Goal: Task Accomplishment & Management: Manage account settings

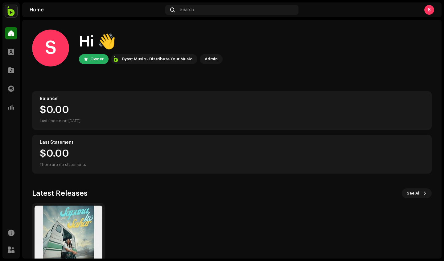
scroll to position [43, 0]
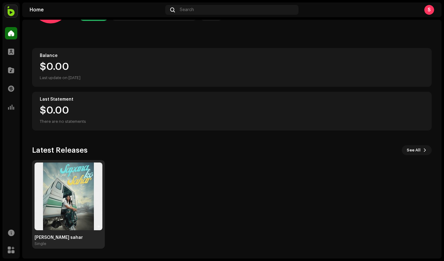
click at [56, 176] on img at bounding box center [69, 197] width 68 height 68
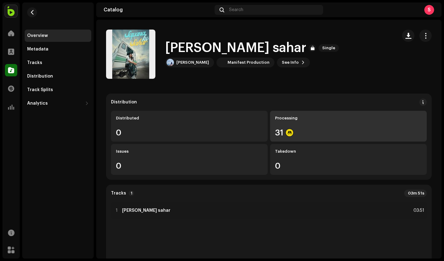
click at [322, 130] on div "31" at bounding box center [348, 133] width 147 height 8
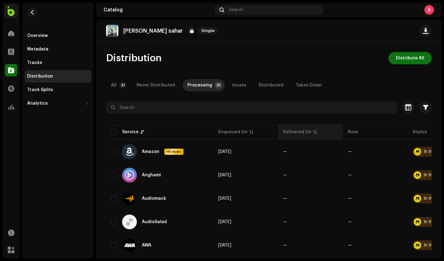
click at [313, 130] on div "Delivered On" at bounding box center [310, 132] width 55 height 6
click at [314, 132] on div "Delivered On" at bounding box center [310, 132] width 55 height 6
click at [115, 132] on input "checkbox" at bounding box center [114, 132] width 6 height 6
checkbox input "true"
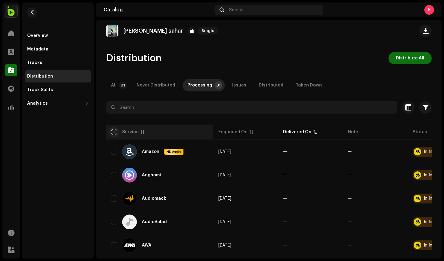
checkbox input "true"
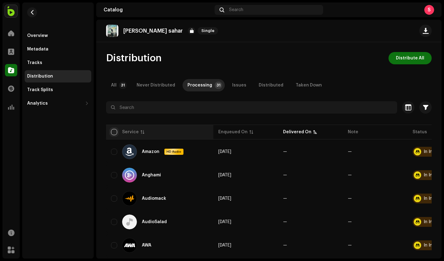
checkbox input "true"
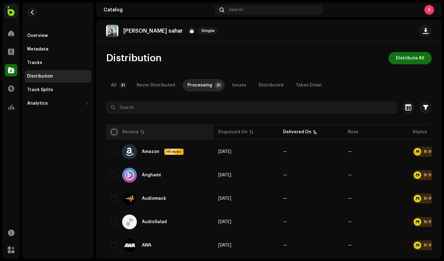
checkbox input "true"
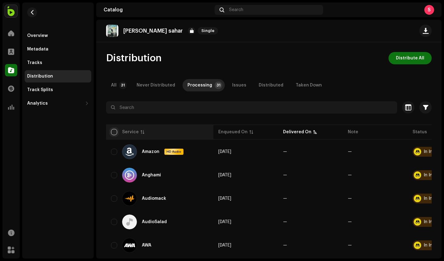
checkbox input "true"
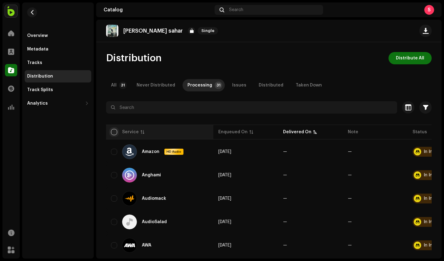
checkbox input "true"
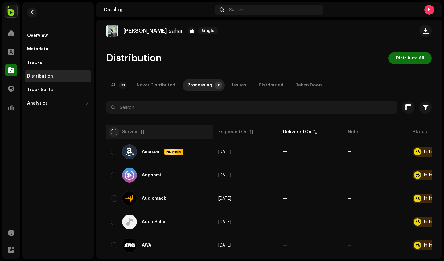
checkbox input "true"
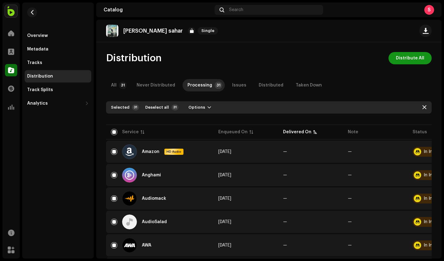
click at [408, 59] on span "Distribute All" at bounding box center [410, 58] width 28 height 12
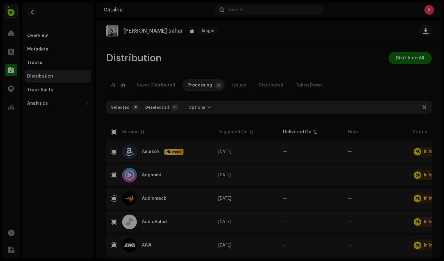
click at [329, 57] on div "Not Eligible For Distribution The selected services are not eligible for distri…" at bounding box center [222, 130] width 444 height 261
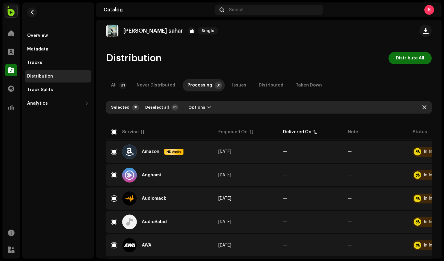
click at [113, 133] on input "checkbox" at bounding box center [114, 132] width 6 height 6
checkbox input "false"
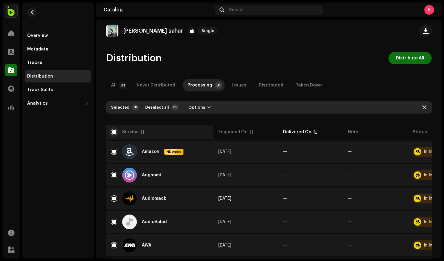
checkbox input "false"
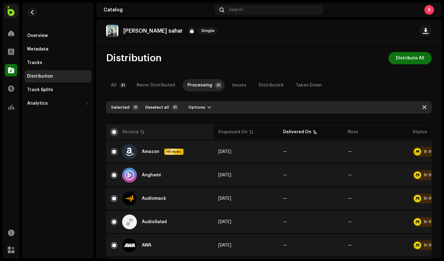
checkbox input "false"
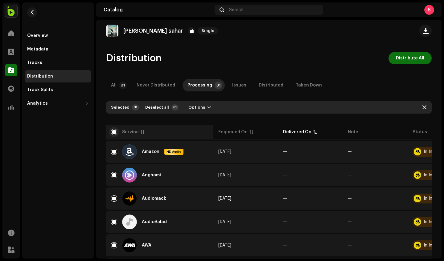
checkbox input "false"
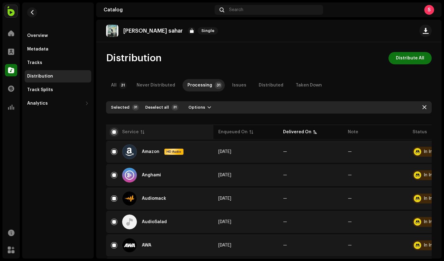
checkbox input "false"
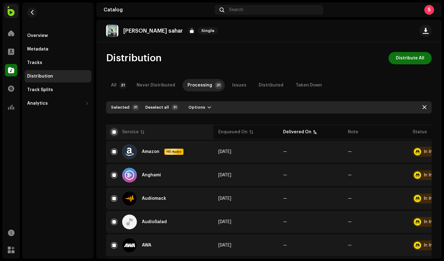
checkbox input "false"
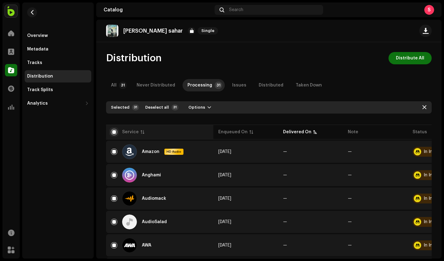
checkbox input "false"
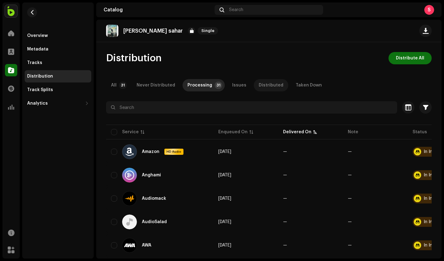
click at [259, 84] on div "Distributed" at bounding box center [271, 85] width 25 height 12
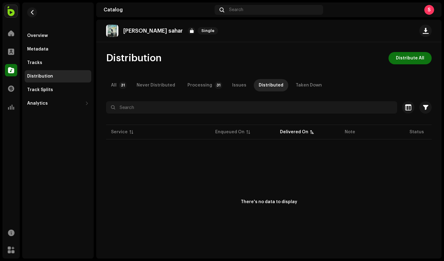
click at [345, 246] on div "There's no data to display" at bounding box center [269, 202] width 326 height 123
click at [358, 239] on div "There's no data to display" at bounding box center [269, 202] width 326 height 123
click at [342, 233] on div "There's no data to display" at bounding box center [269, 202] width 326 height 123
